Goal: Task Accomplishment & Management: Use online tool/utility

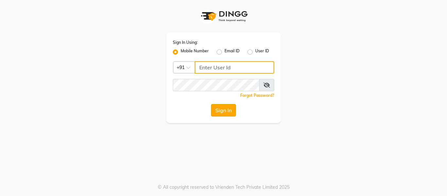
type input "9858967272"
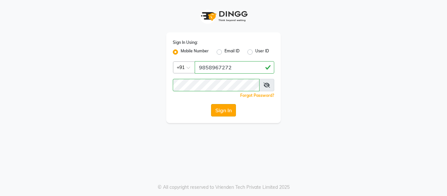
click at [222, 113] on button "Sign In" at bounding box center [223, 110] width 25 height 12
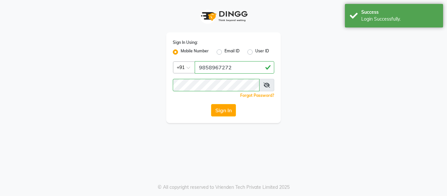
select select "service"
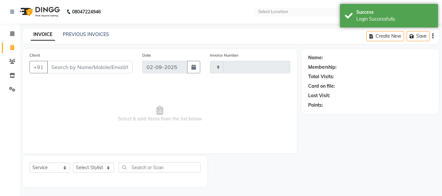
type input "2132"
select select "en"
select select "751"
